Goal: Navigation & Orientation: Find specific page/section

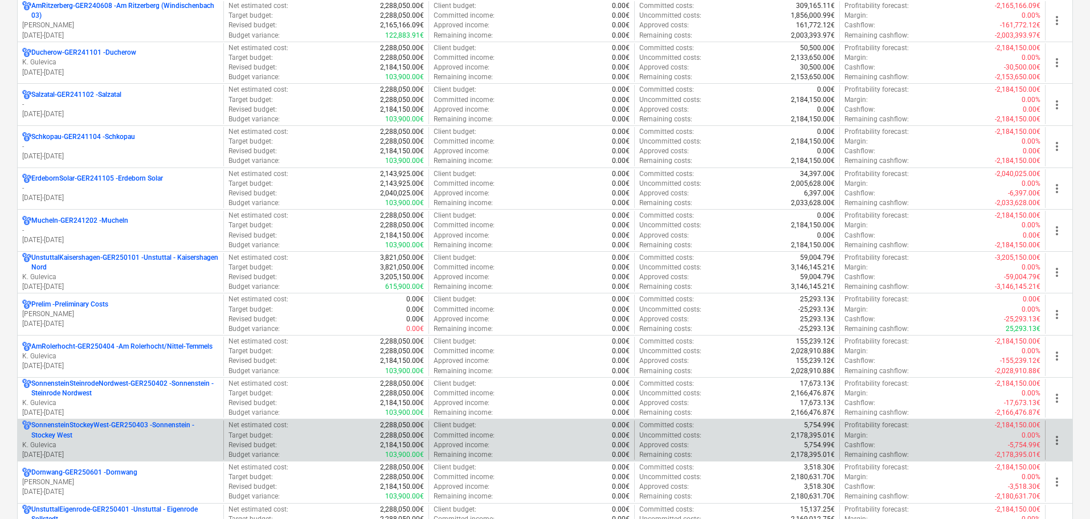
scroll to position [1311, 0]
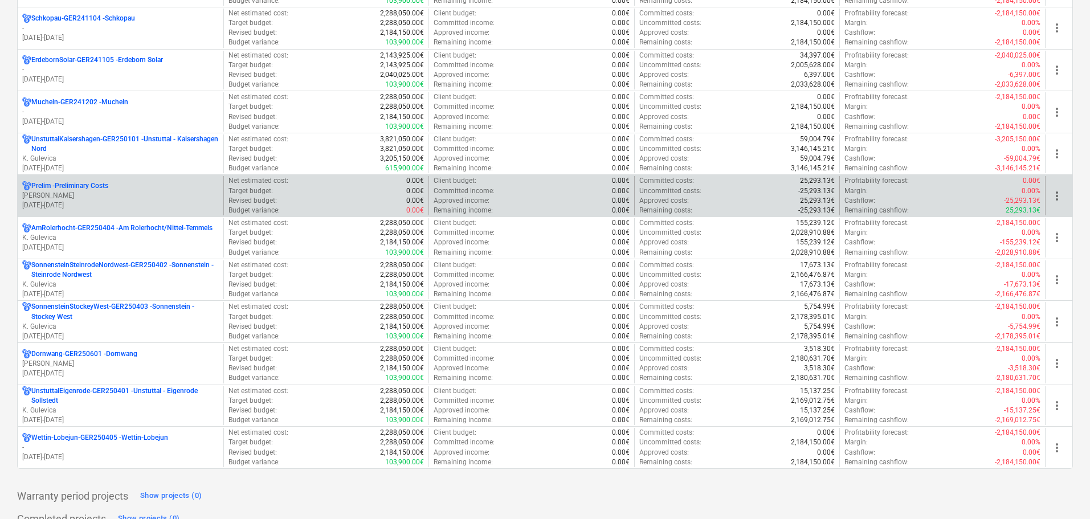
click at [81, 189] on p "Prelim - Preliminary Costs" at bounding box center [69, 186] width 77 height 10
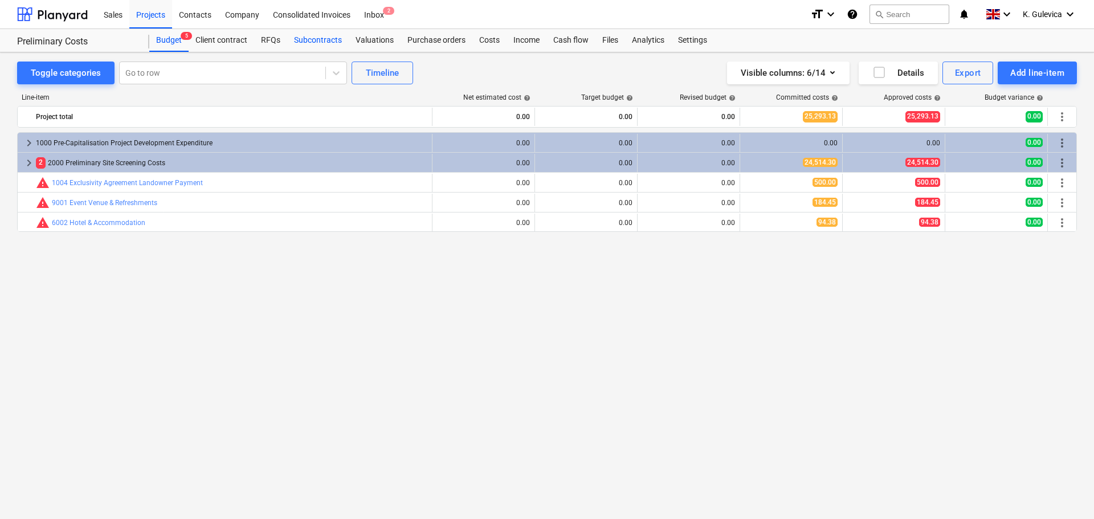
click at [334, 36] on div "Subcontracts" at bounding box center [318, 40] width 62 height 23
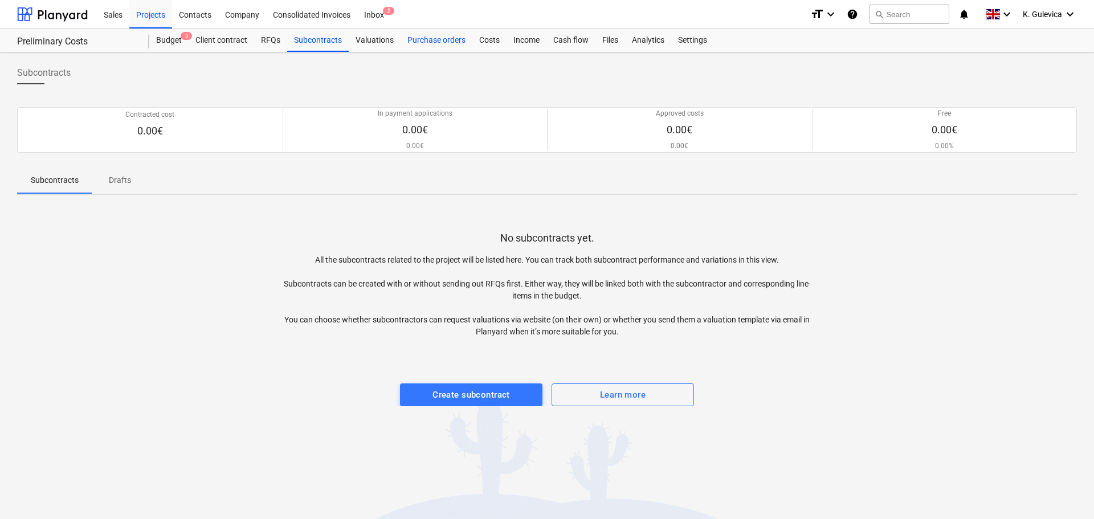
click at [448, 46] on div "Purchase orders" at bounding box center [437, 40] width 72 height 23
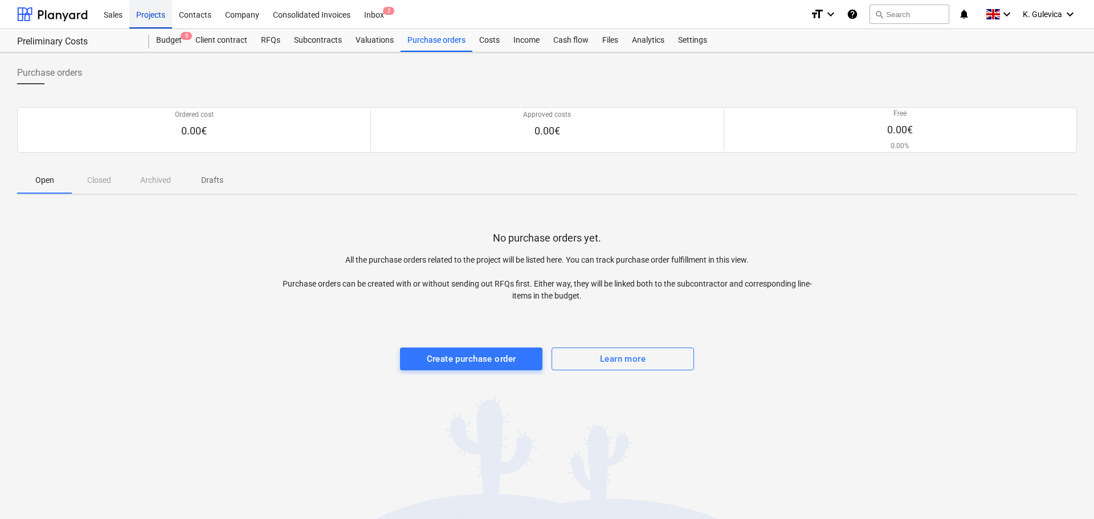
click at [150, 18] on div "Projects" at bounding box center [150, 13] width 43 height 29
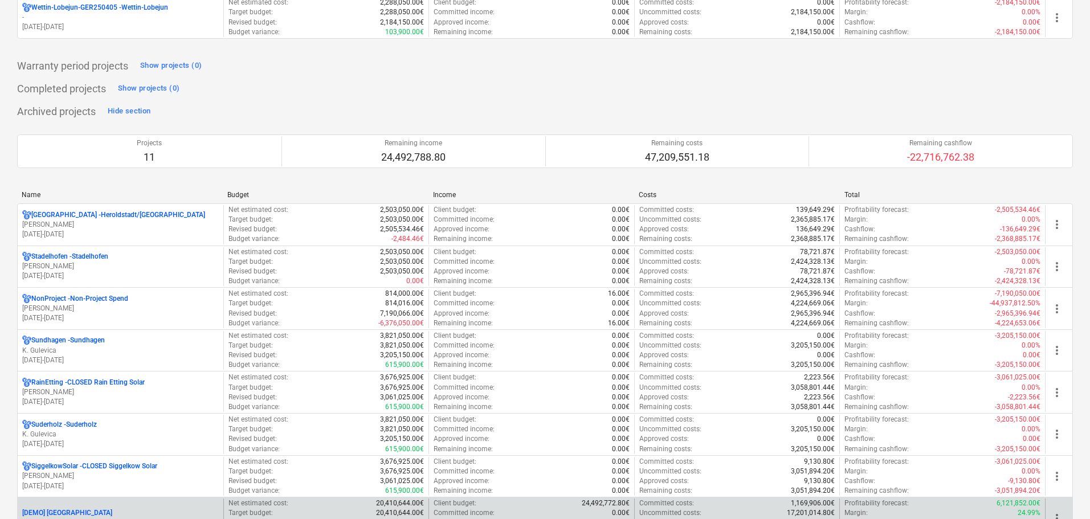
scroll to position [1739, 0]
